Goal: Task Accomplishment & Management: Book appointment/travel/reservation

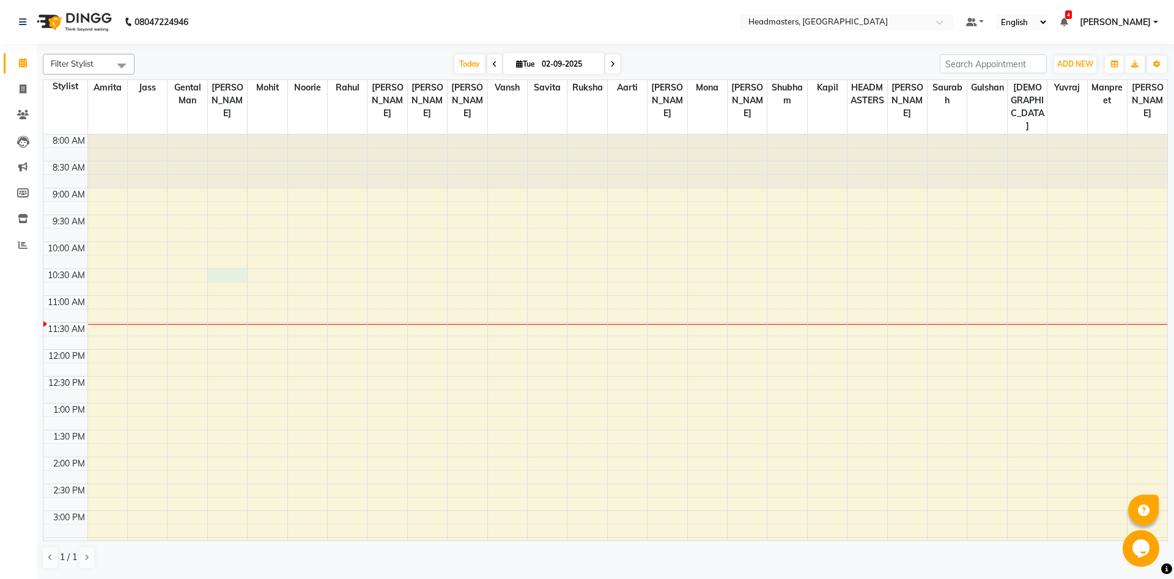
click at [219, 265] on div "8:00 AM 8:30 AM 9:00 AM 9:30 AM 10:00 AM 10:30 AM 11:00 AM 11:30 AM 12:00 PM 12…" at bounding box center [605, 510] width 1124 height 753
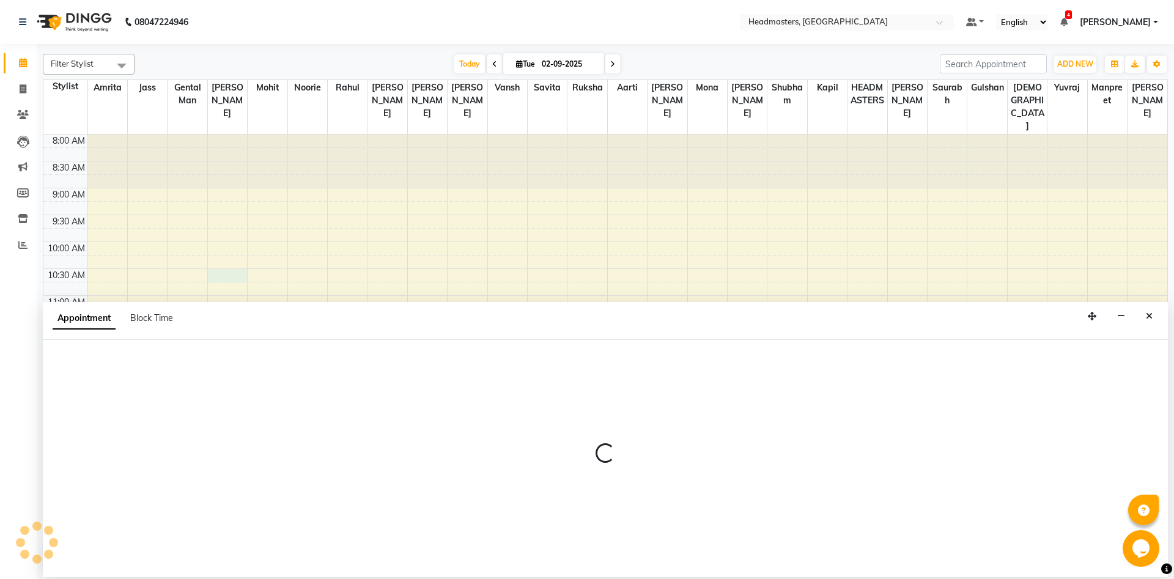
select select "60721"
select select "630"
select select "tentative"
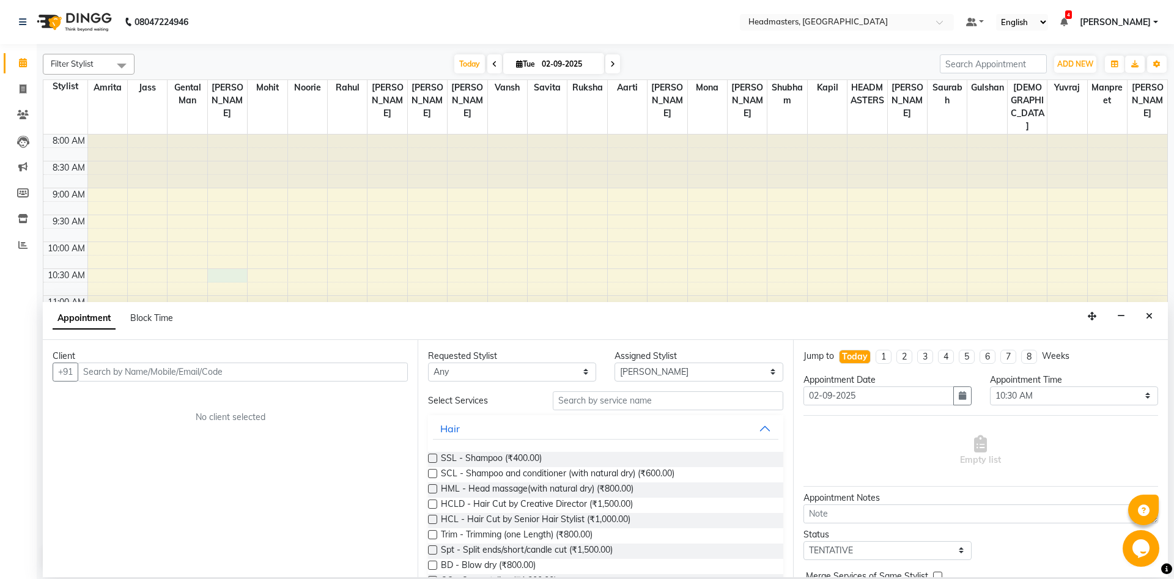
click at [178, 377] on input "text" at bounding box center [243, 372] width 330 height 19
click at [1151, 316] on icon "Close" at bounding box center [1149, 316] width 7 height 9
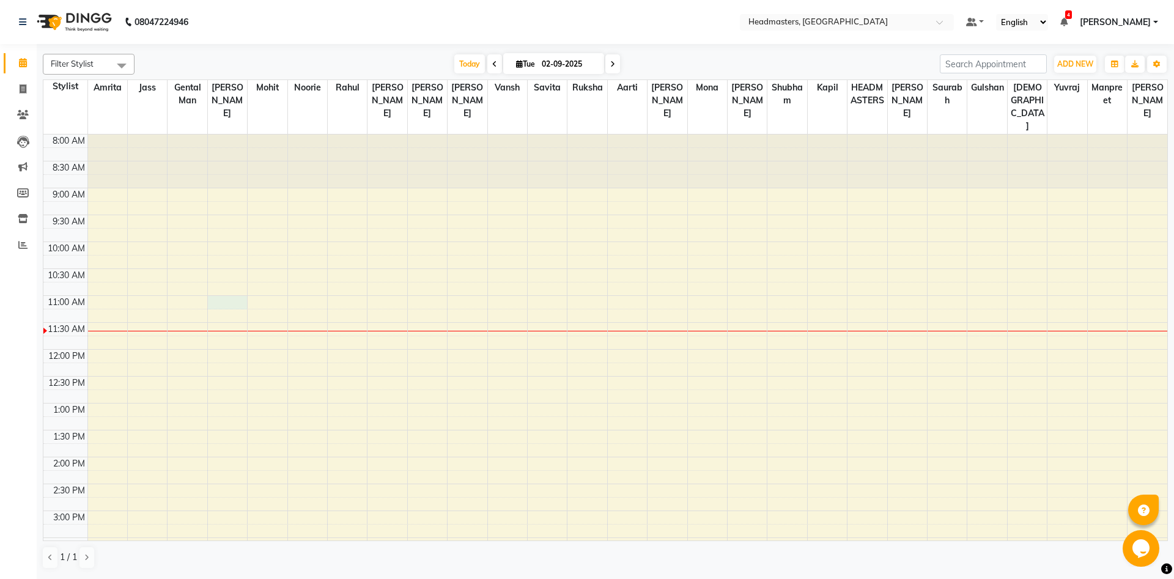
click at [226, 292] on div "8:00 AM 8:30 AM 9:00 AM 9:30 AM 10:00 AM 10:30 AM 11:00 AM 11:30 AM 12:00 PM 12…" at bounding box center [605, 510] width 1124 height 753
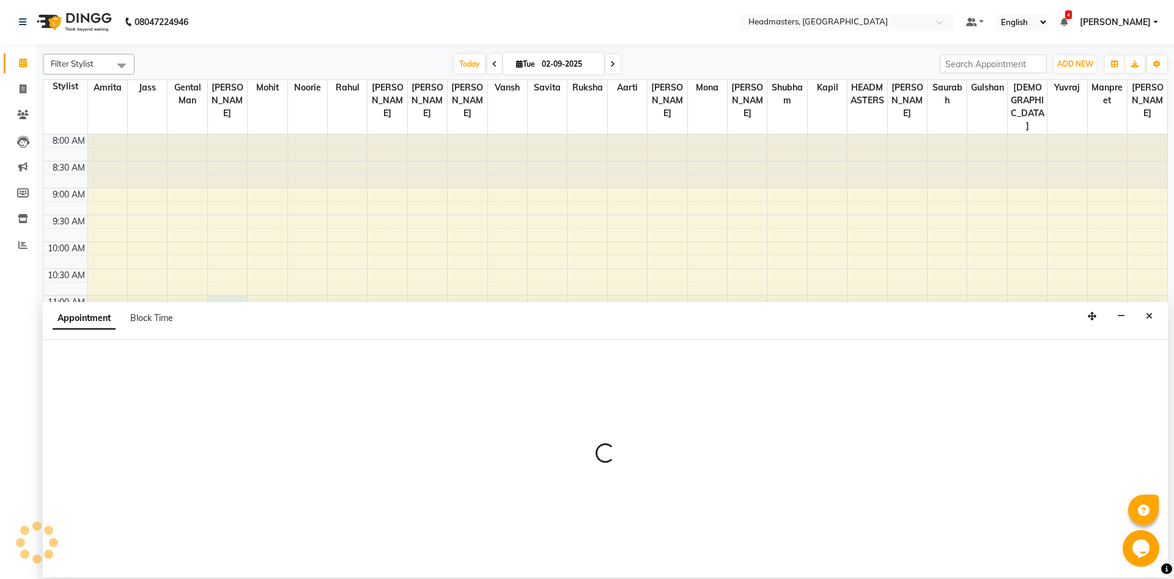
select select "60721"
select select "tentative"
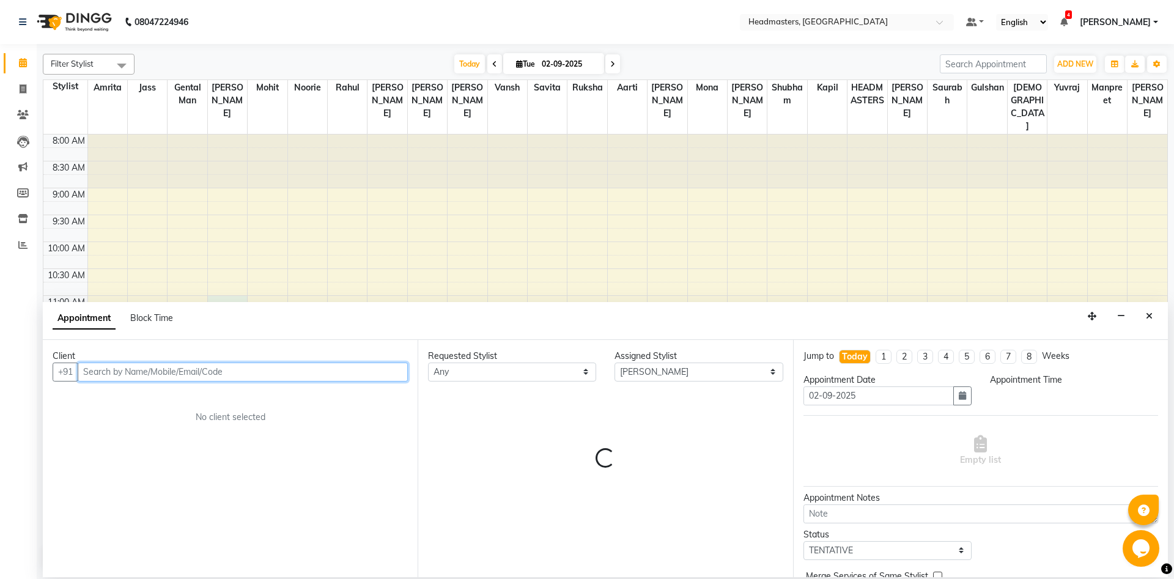
select select "660"
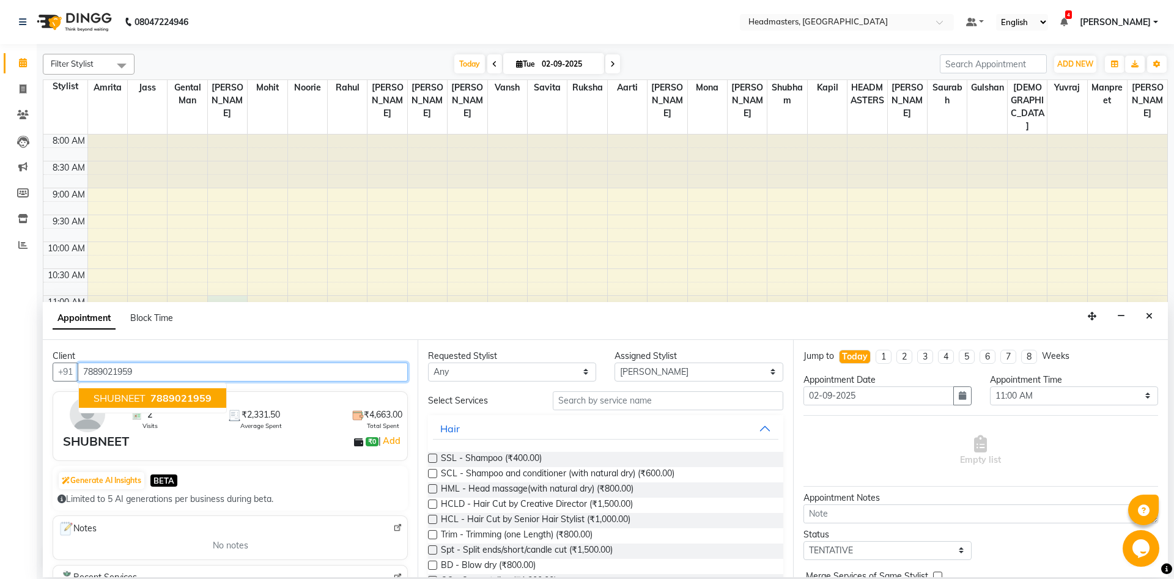
click at [145, 402] on span "SHUBNEET" at bounding box center [120, 398] width 52 height 12
type input "7889021959"
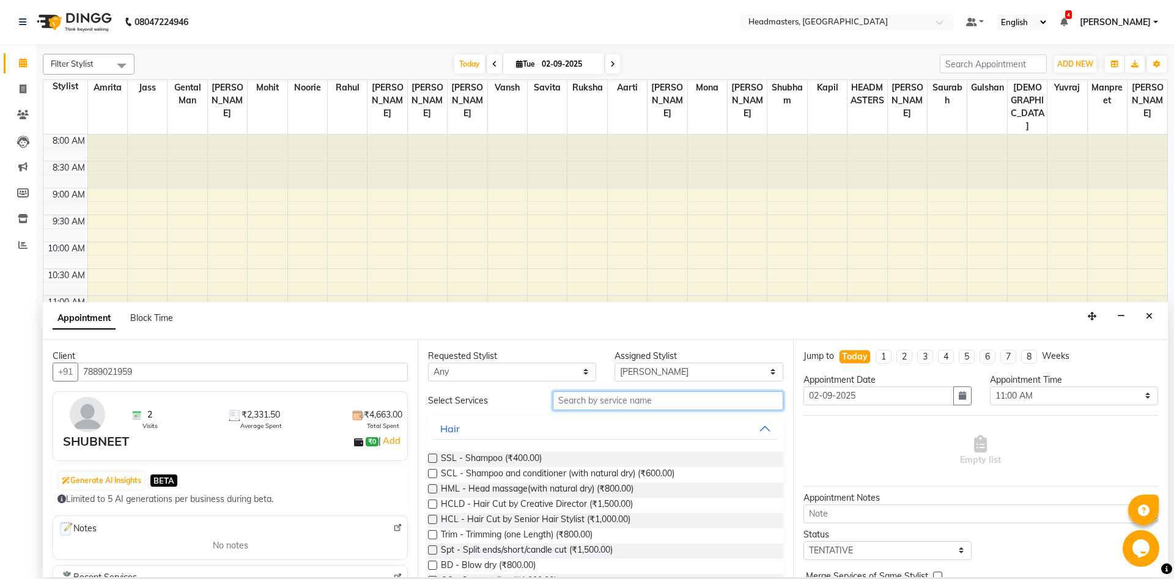
click at [641, 402] on input "text" at bounding box center [668, 400] width 230 height 19
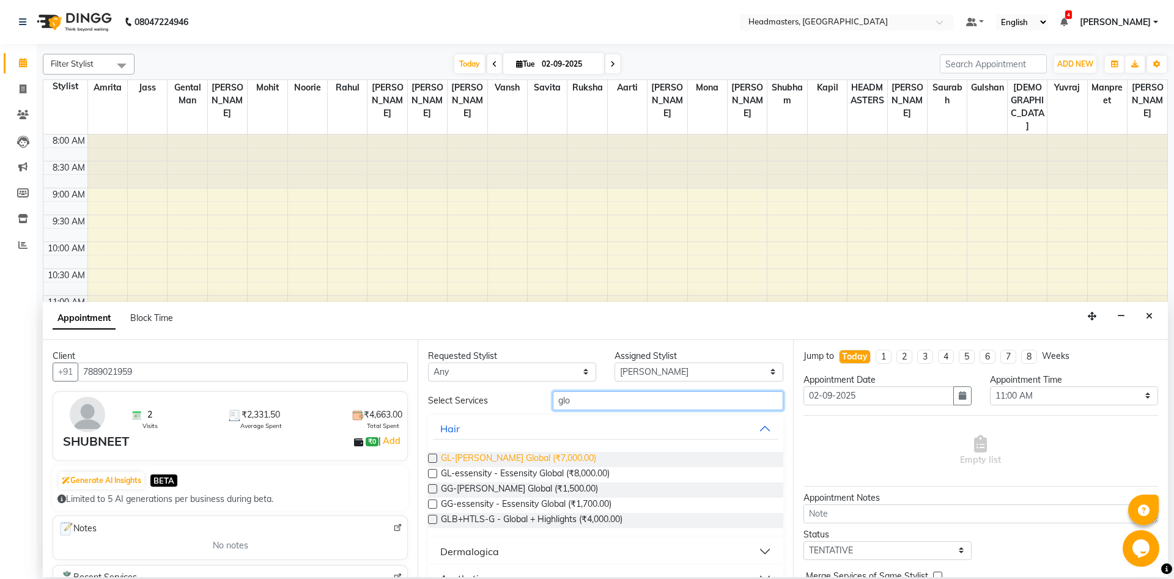
type input "glo"
click at [554, 455] on span "GL-[PERSON_NAME] Global (₹7,000.00)" at bounding box center [518, 459] width 155 height 15
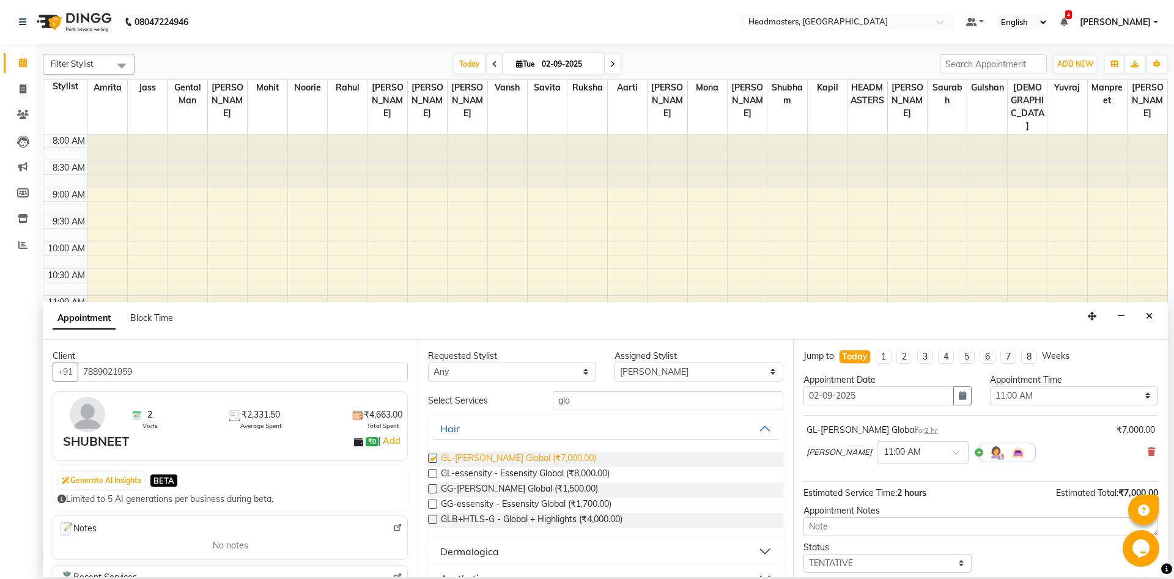
checkbox input "false"
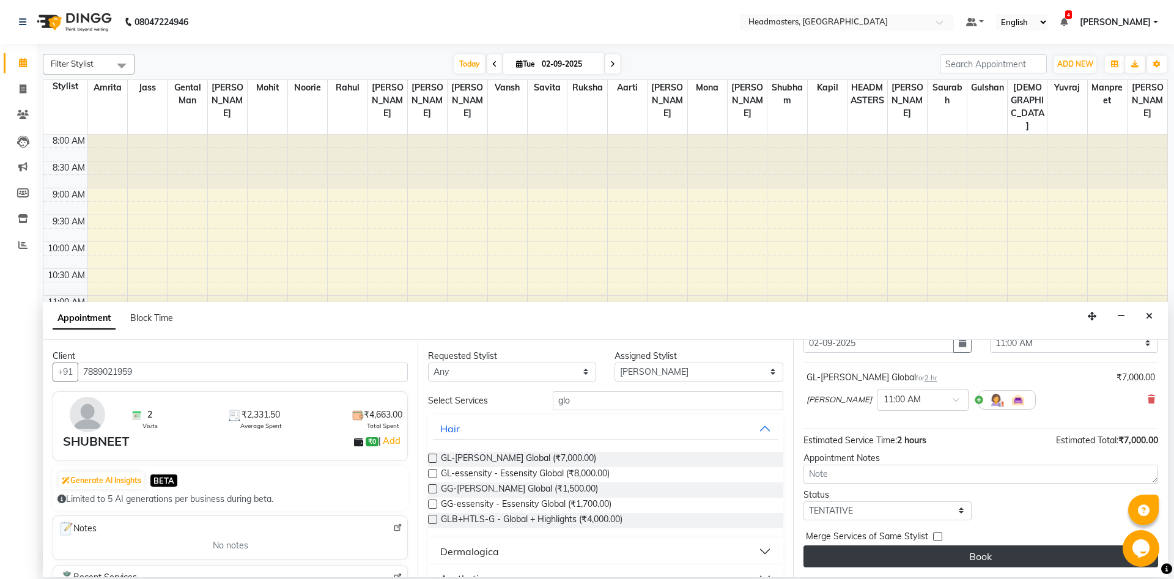
click at [912, 547] on button "Book" at bounding box center [980, 556] width 355 height 22
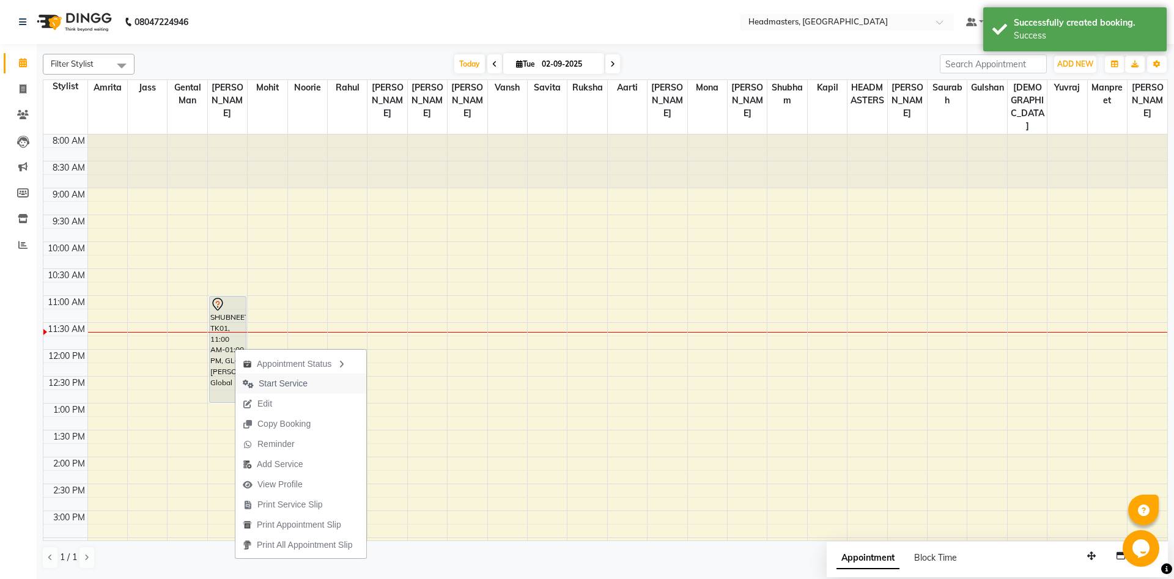
click at [325, 380] on button "Start Service" at bounding box center [300, 384] width 131 height 20
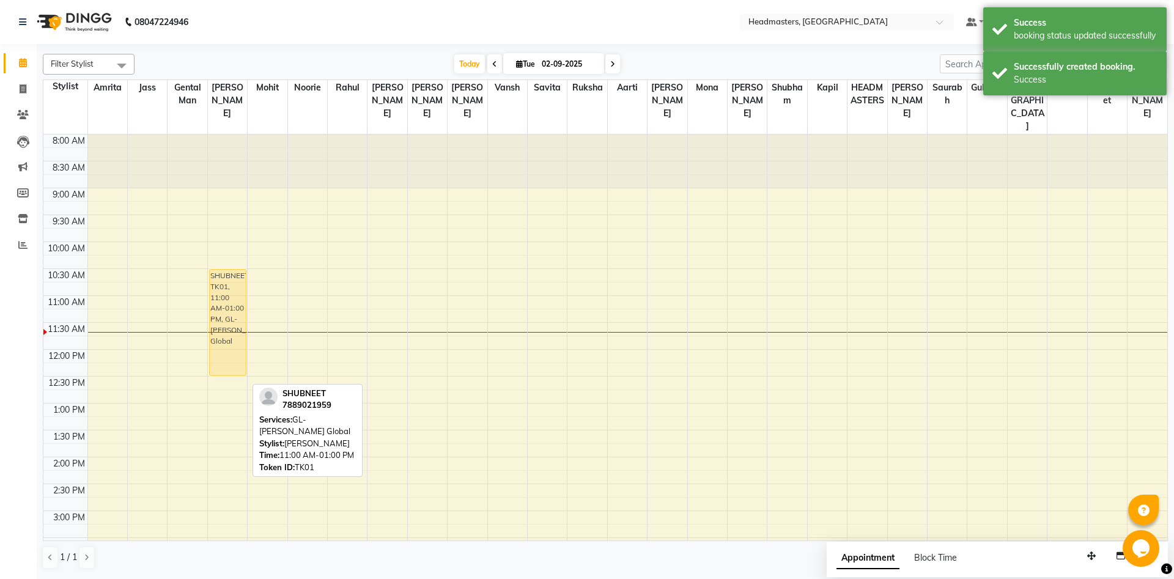
drag, startPoint x: 234, startPoint y: 361, endPoint x: 227, endPoint y: 333, distance: 28.8
click at [227, 333] on div "SHUBNEET, TK01, 11:00 AM-01:00 PM, GL-[PERSON_NAME] Global SHUBNEET, TK01, 11:0…" at bounding box center [227, 510] width 39 height 753
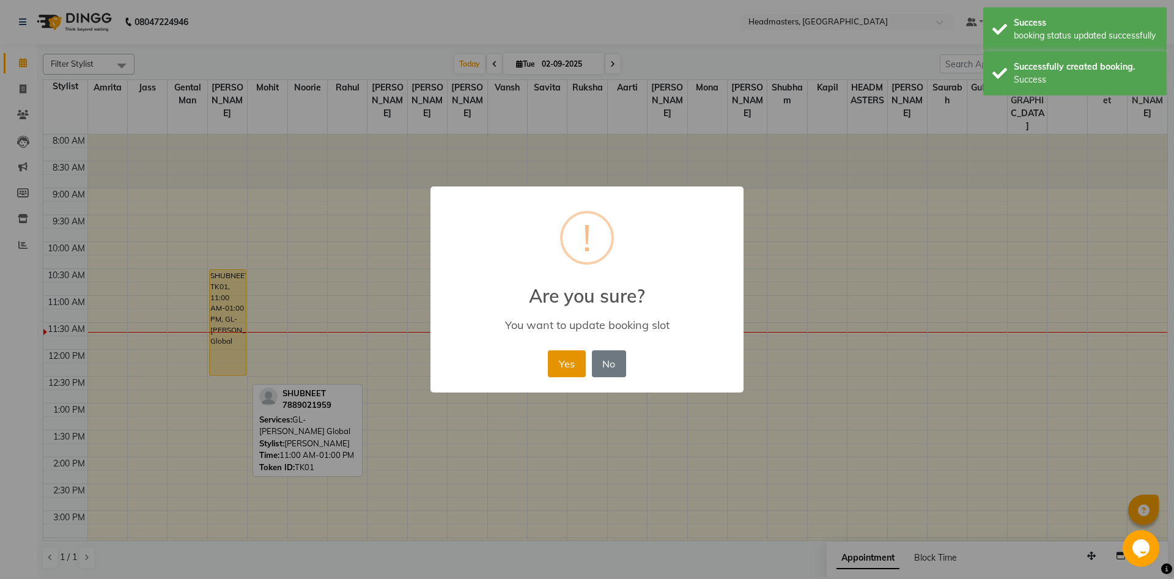
click at [561, 362] on button "Yes" at bounding box center [566, 363] width 37 height 27
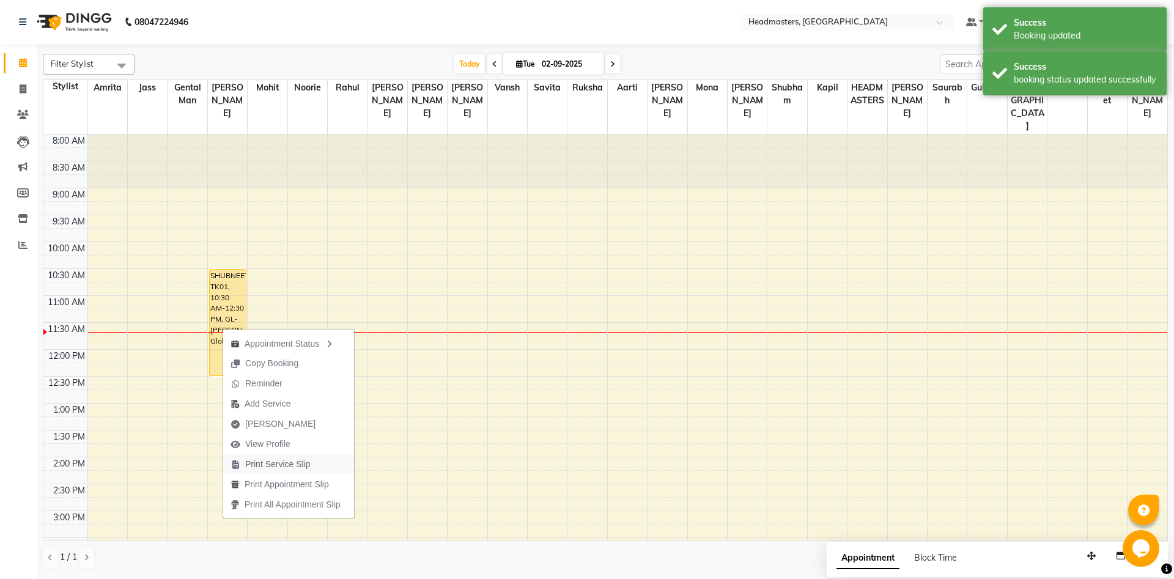
click at [267, 465] on span "Print Service Slip" at bounding box center [277, 464] width 65 height 13
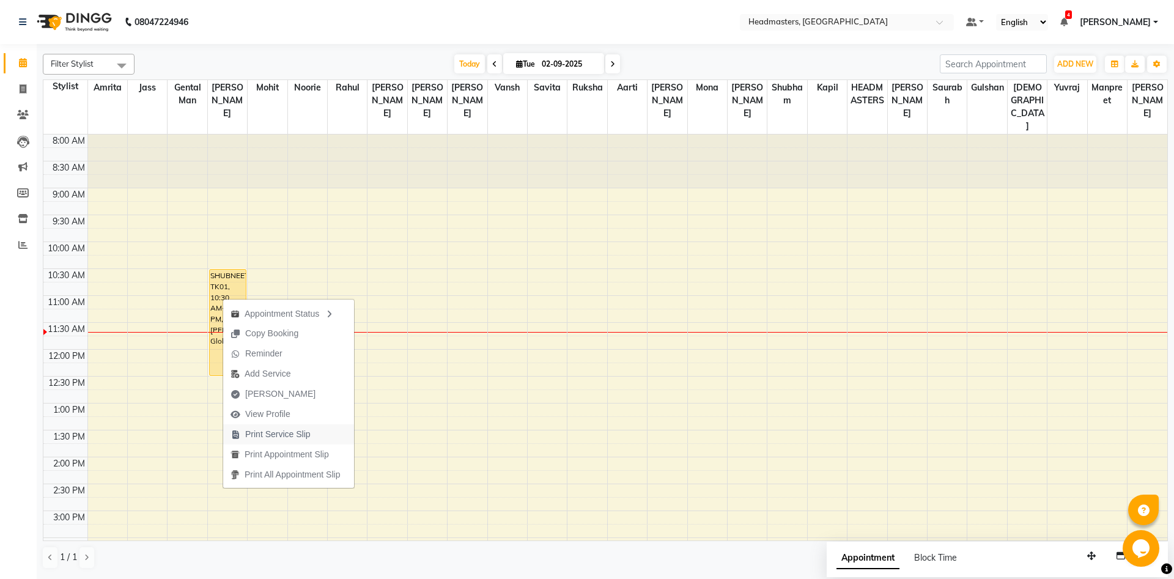
click at [259, 443] on span "Print Service Slip" at bounding box center [270, 434] width 95 height 20
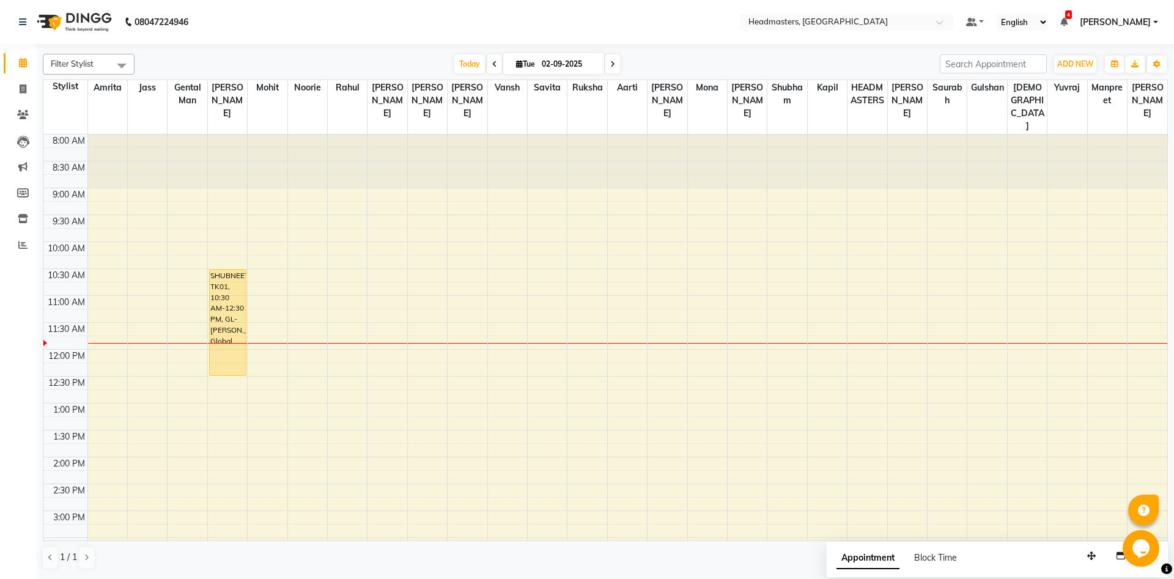
click at [1067, 24] on icon at bounding box center [1063, 22] width 7 height 9
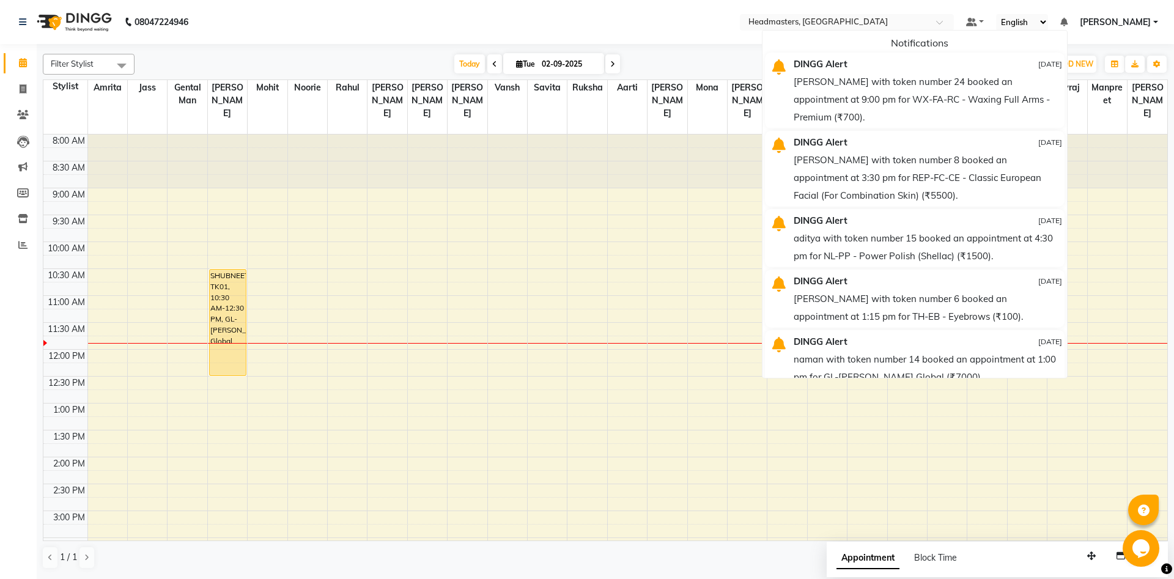
click at [765, 59] on div "[DATE] [DATE]" at bounding box center [537, 64] width 793 height 18
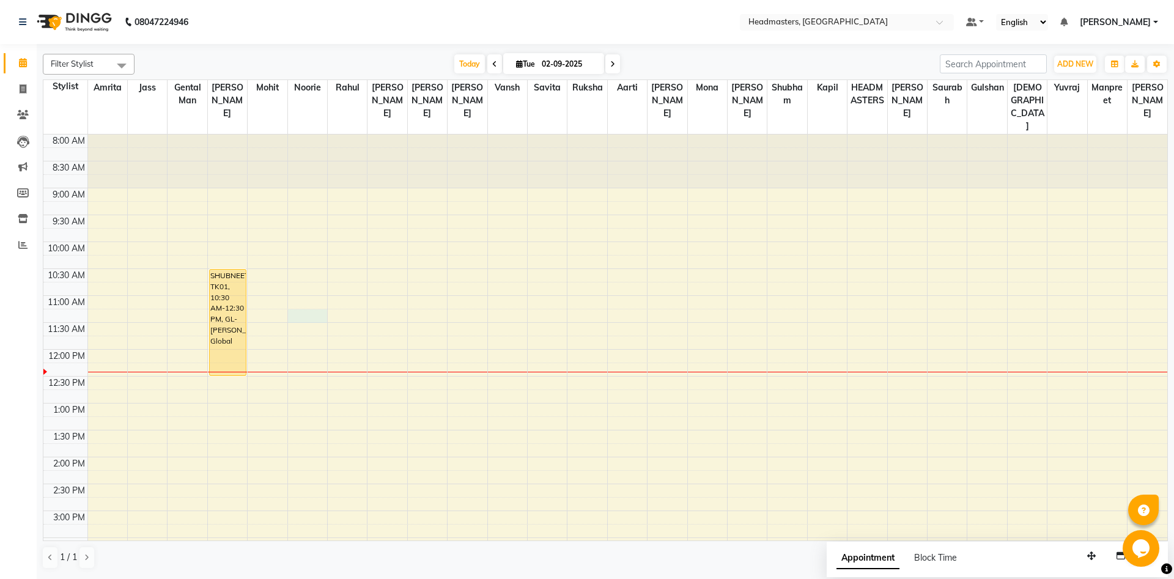
click at [321, 298] on div "8:00 AM 8:30 AM 9:00 AM 9:30 AM 10:00 AM 10:30 AM 11:00 AM 11:30 AM 12:00 PM 12…" at bounding box center [605, 510] width 1124 height 753
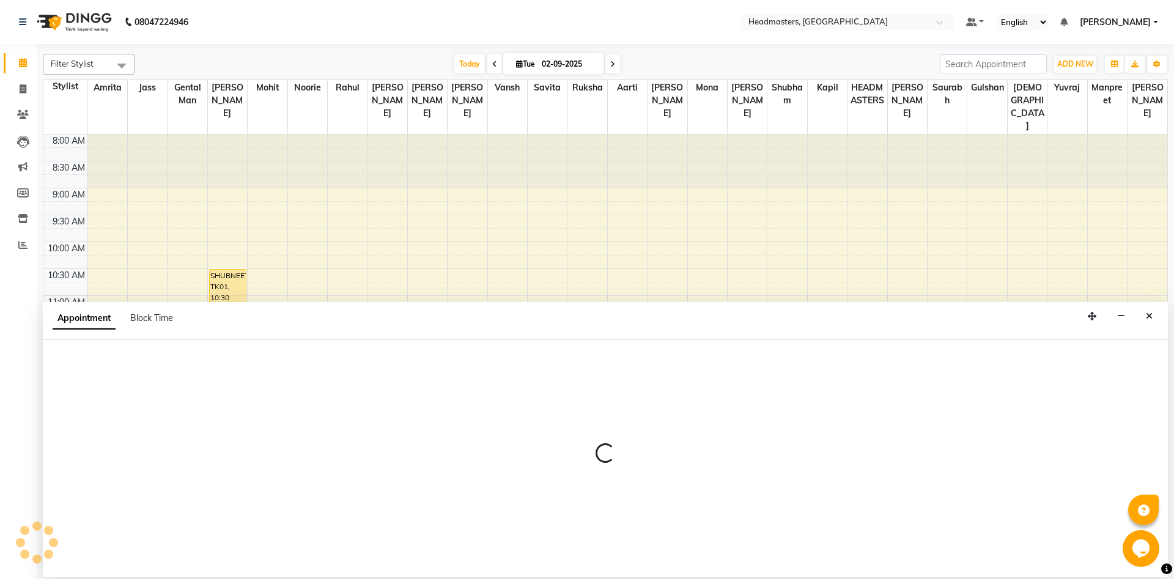
select select "60724"
select select "675"
select select "tentative"
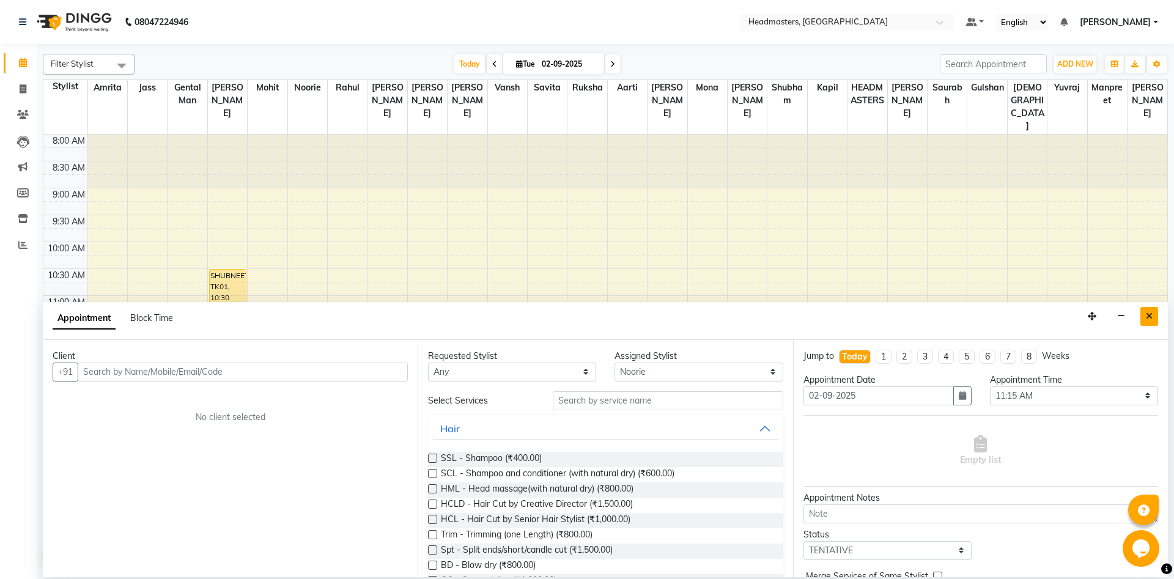
click at [1150, 316] on icon "Close" at bounding box center [1149, 316] width 7 height 9
